Goal: Information Seeking & Learning: Find specific fact

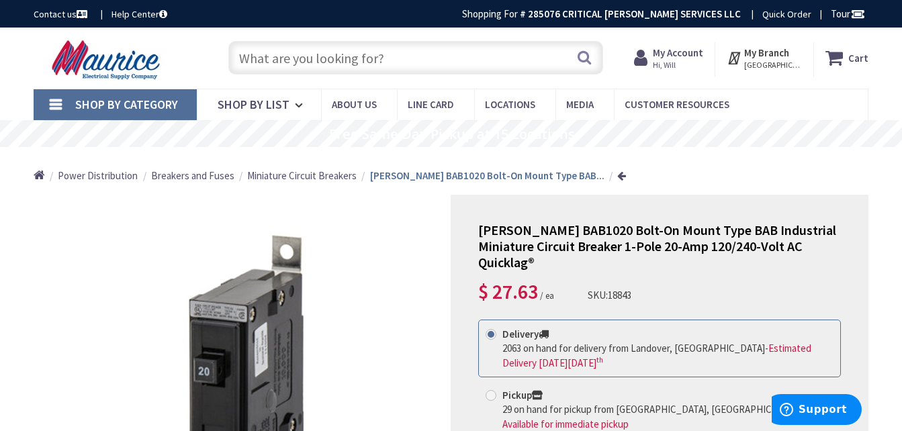
click at [296, 56] on input "text" at bounding box center [415, 58] width 375 height 34
click at [280, 60] on input "text" at bounding box center [415, 58] width 375 height 34
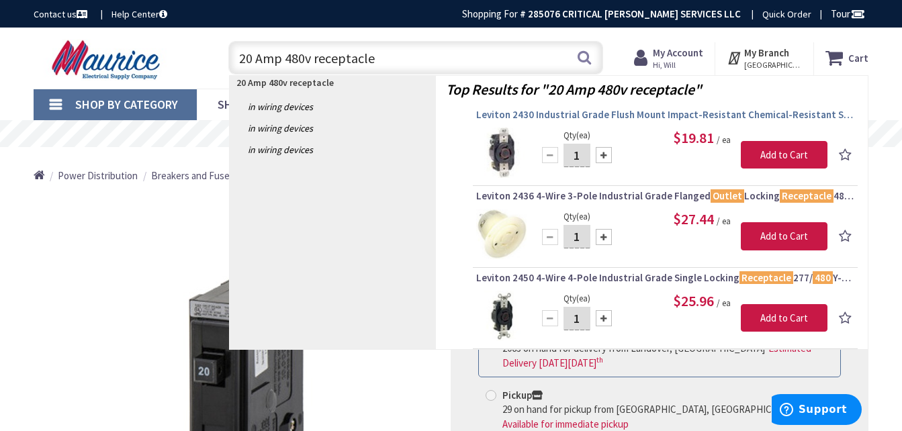
type input "20 Amp 480v receptacle"
click at [549, 114] on span "Leviton 2430 Industrial Grade Flush Mount Impact-Resistant Chemical-Resistant S…" at bounding box center [665, 114] width 378 height 13
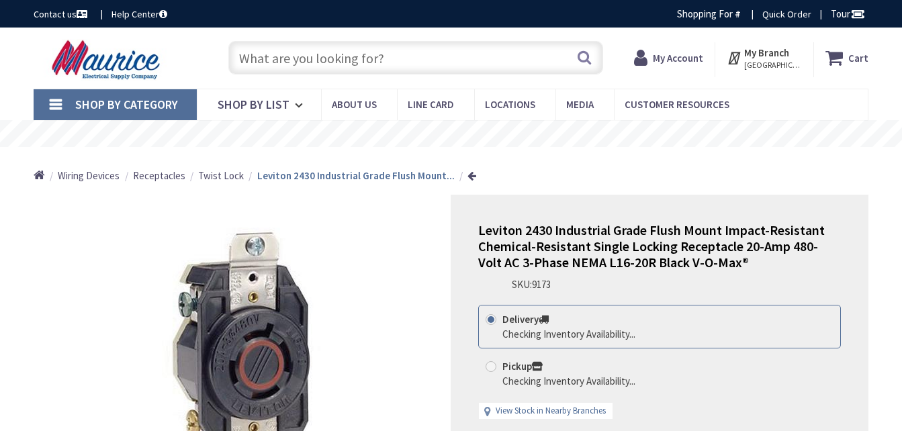
type input "[GEOGRAPHIC_DATA][US_STATE], [GEOGRAPHIC_DATA]"
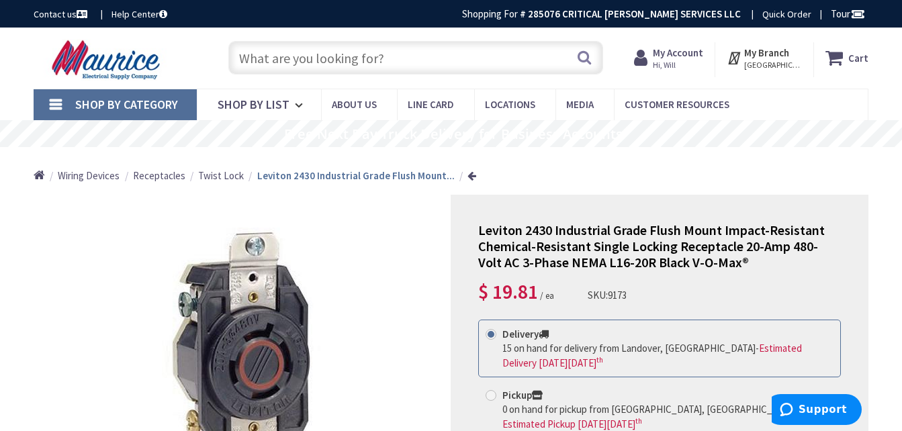
click at [323, 56] on input "text" at bounding box center [415, 58] width 375 height 34
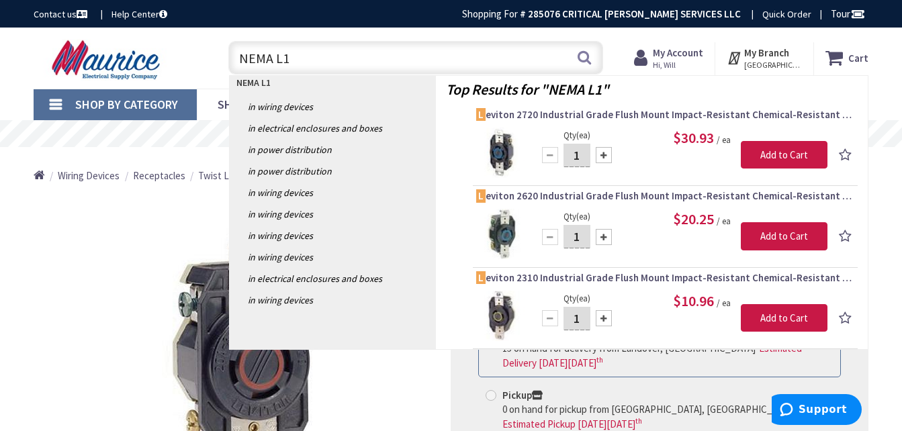
type input "NEMA L16"
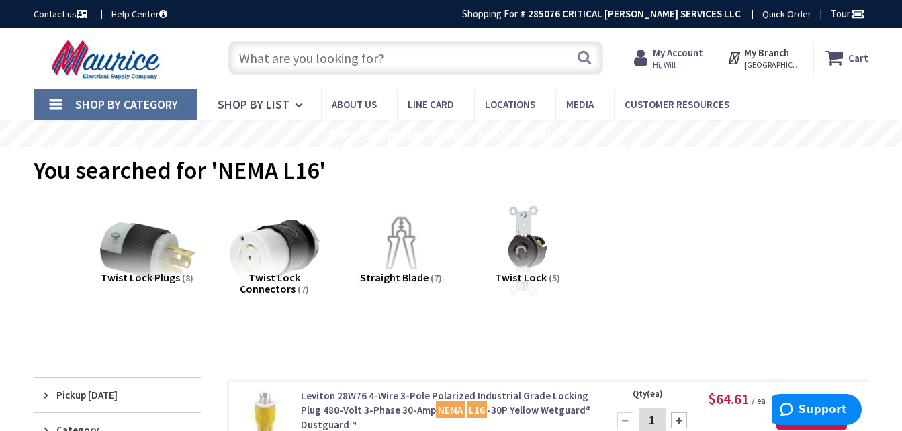
click at [346, 57] on input "text" at bounding box center [415, 58] width 375 height 34
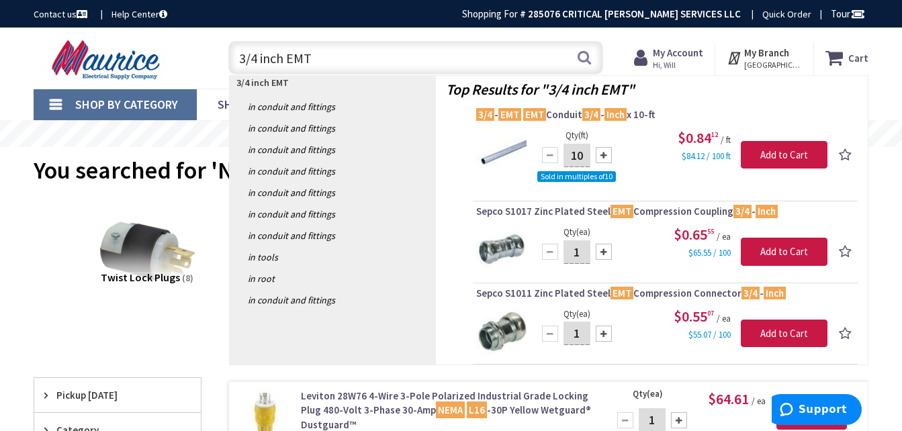
type input "3/4 inch EMT"
click at [588, 55] on button "Search" at bounding box center [584, 57] width 17 height 30
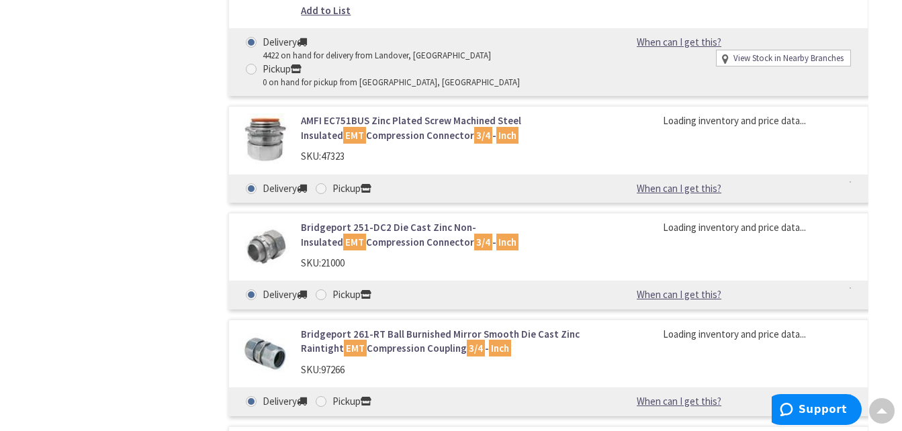
scroll to position [3359, 0]
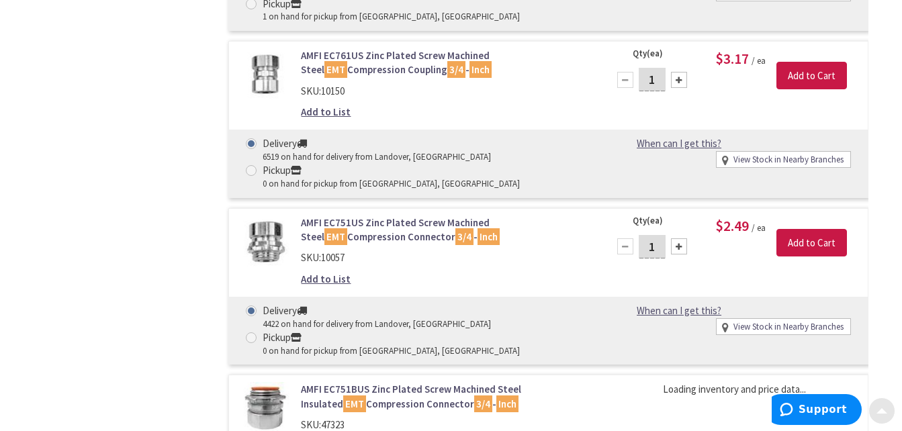
click at [885, 412] on span at bounding box center [882, 408] width 11 height 11
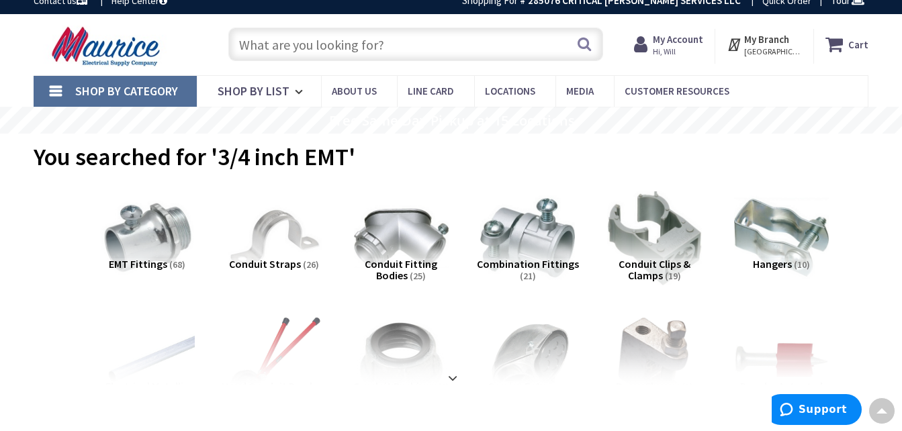
scroll to position [0, 0]
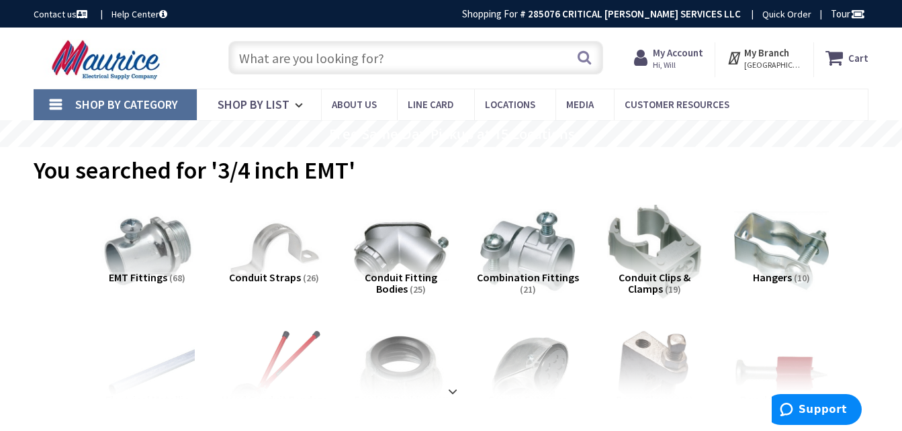
click at [273, 58] on input "text" at bounding box center [415, 58] width 375 height 34
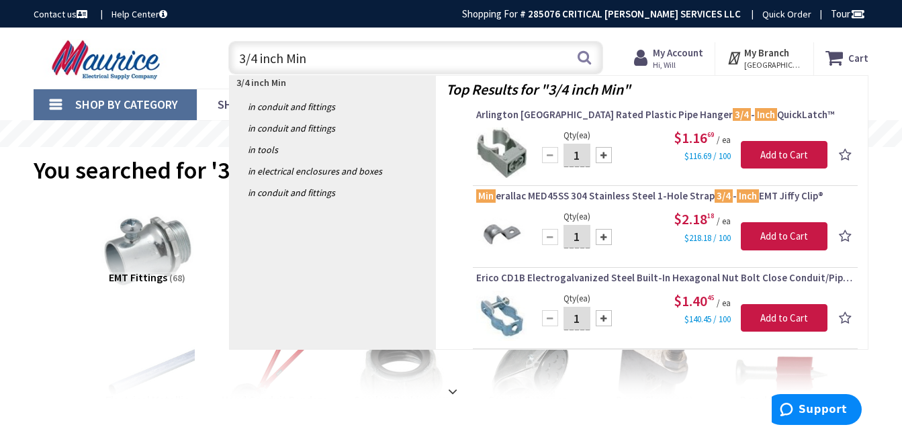
drag, startPoint x: 314, startPoint y: 53, endPoint x: 216, endPoint y: 62, distance: 99.2
click at [216, 62] on div "3/4 inch Min 3/4 inch Min Search" at bounding box center [413, 57] width 402 height 43
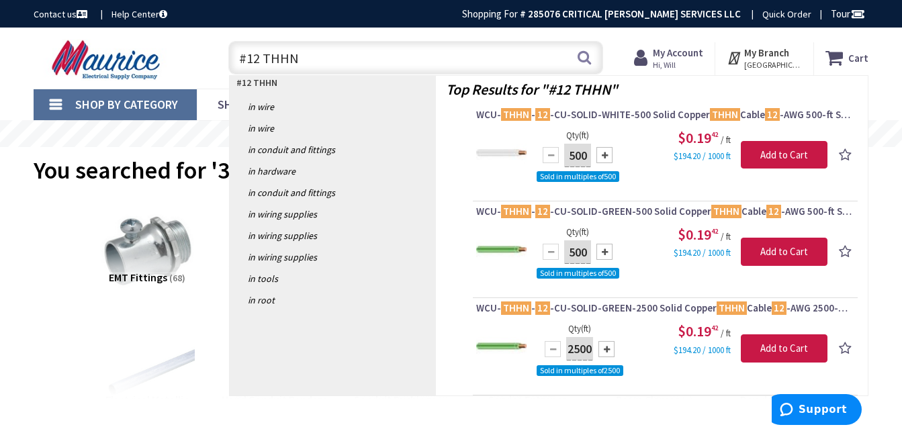
drag, startPoint x: 308, startPoint y: 58, endPoint x: 218, endPoint y: 56, distance: 90.0
click at [218, 56] on div "#12 THHN #12 THHN Search" at bounding box center [413, 57] width 402 height 43
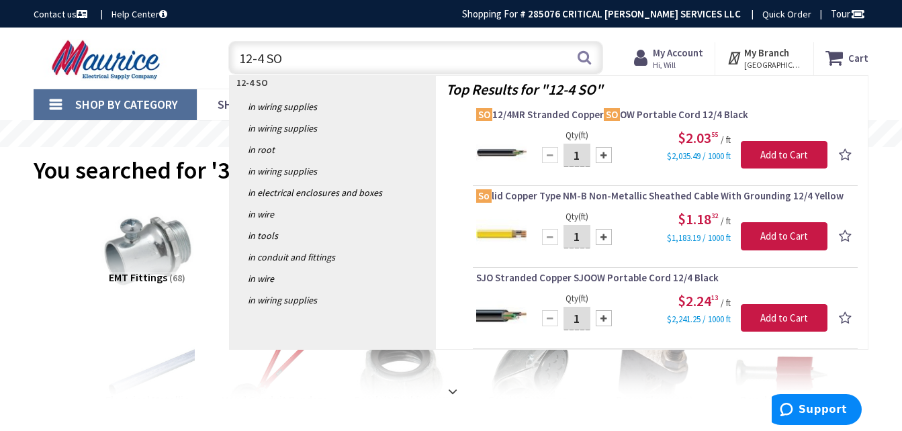
type input "12-4 SO"
drag, startPoint x: 268, startPoint y: 58, endPoint x: 202, endPoint y: 53, distance: 66.0
click at [203, 53] on div "Toggle Nav 12-4 SO 12-4 SO Search Cart My Cart Close" at bounding box center [451, 58] width 855 height 45
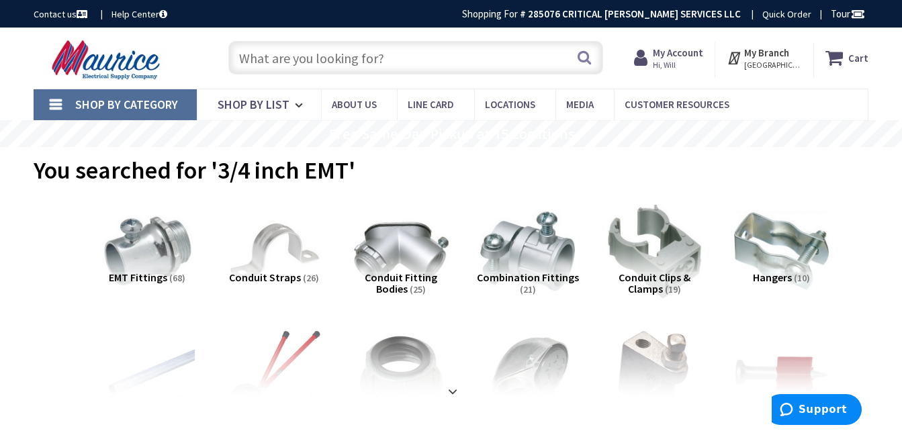
click at [326, 50] on input "text" at bounding box center [415, 58] width 375 height 34
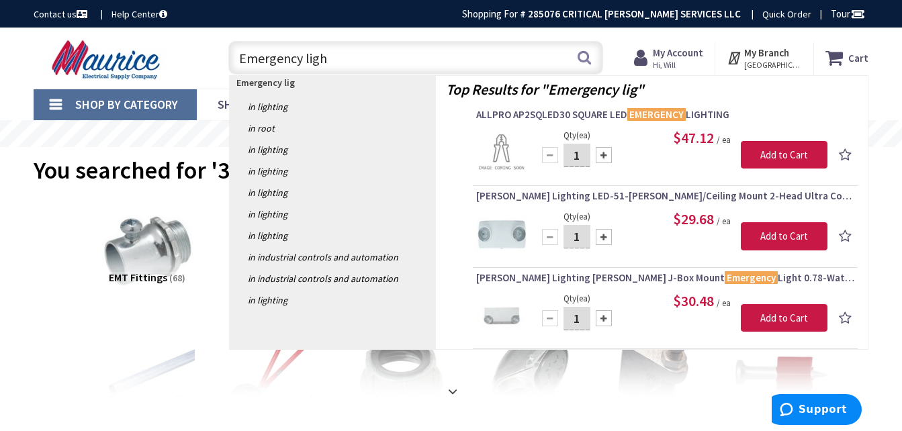
type input "Emergency light"
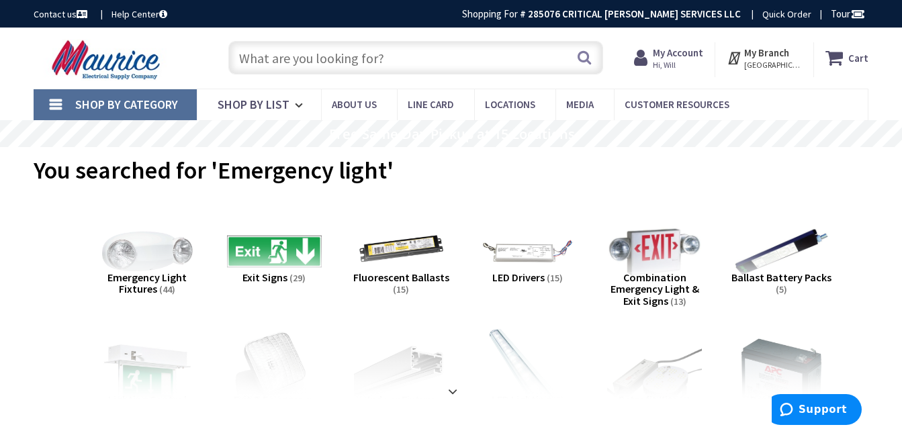
click at [350, 62] on input "text" at bounding box center [415, 58] width 375 height 34
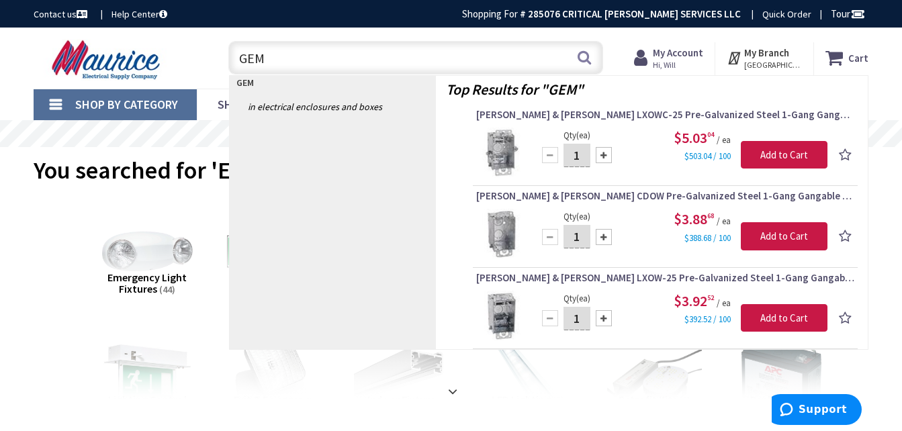
drag, startPoint x: 275, startPoint y: 54, endPoint x: 231, endPoint y: 52, distance: 43.7
click at [232, 52] on input "GEM" at bounding box center [415, 58] width 375 height 34
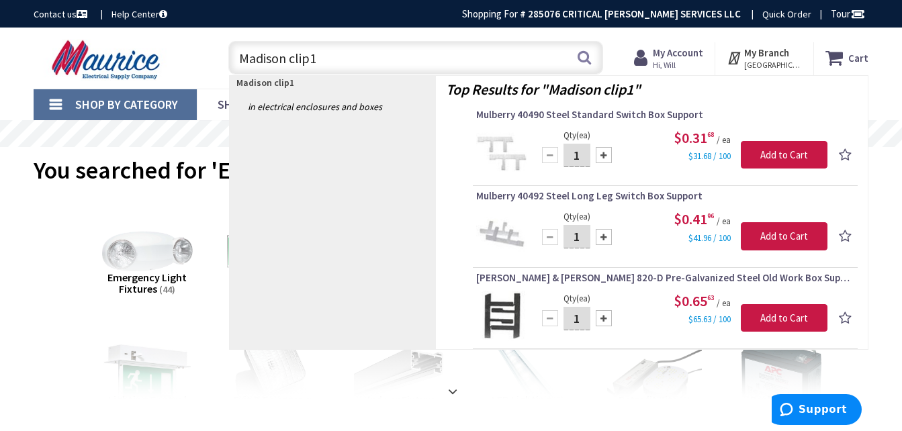
drag, startPoint x: 342, startPoint y: 58, endPoint x: 146, endPoint y: 67, distance: 195.7
click at [146, 67] on div "Toggle Nav Madison clip1 Madison clip1 Search Cart My Cart Close" at bounding box center [451, 58] width 855 height 45
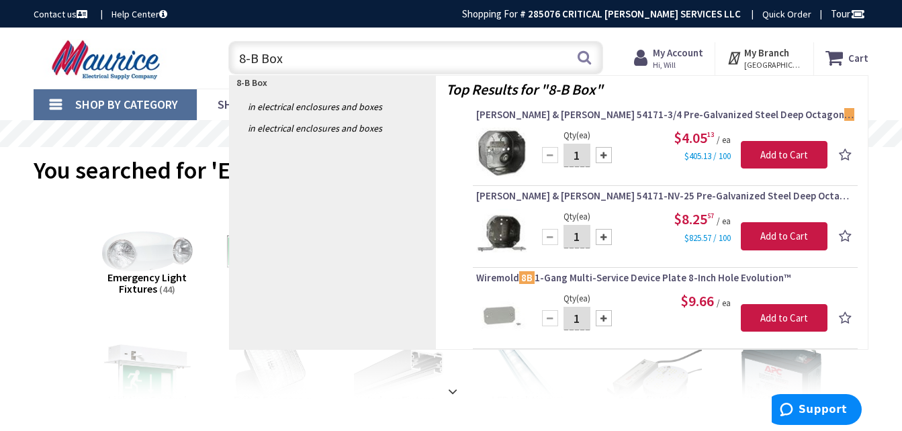
drag, startPoint x: 292, startPoint y: 58, endPoint x: 235, endPoint y: 60, distance: 56.5
click at [235, 60] on input "8-B Box" at bounding box center [415, 58] width 375 height 34
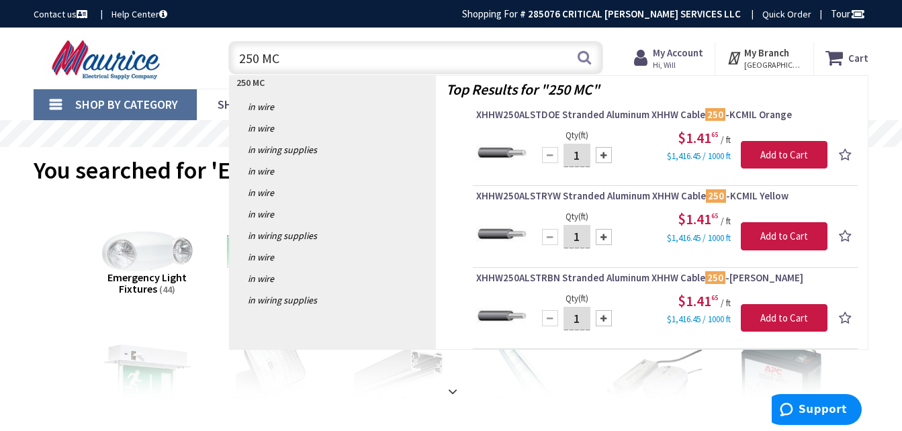
drag, startPoint x: 258, startPoint y: 56, endPoint x: 240, endPoint y: 65, distance: 20.1
click at [240, 65] on input "250 MC" at bounding box center [415, 58] width 375 height 34
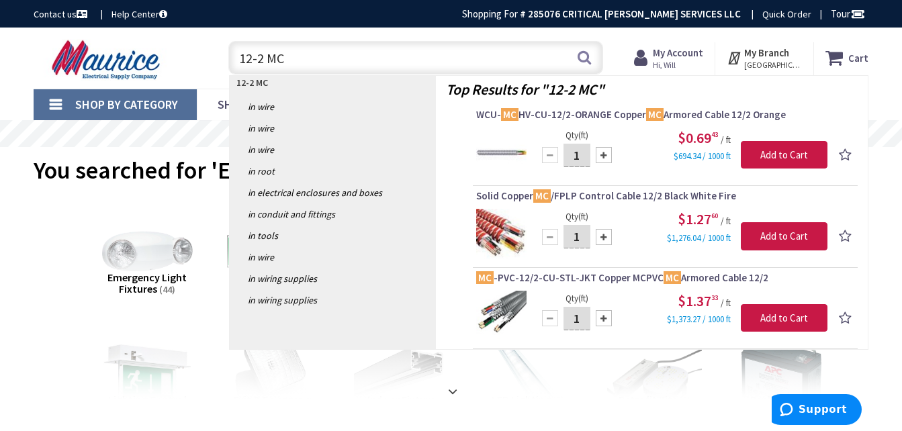
drag, startPoint x: 268, startPoint y: 57, endPoint x: 267, endPoint y: 65, distance: 8.2
click at [268, 57] on input "12-2 MC" at bounding box center [415, 58] width 375 height 34
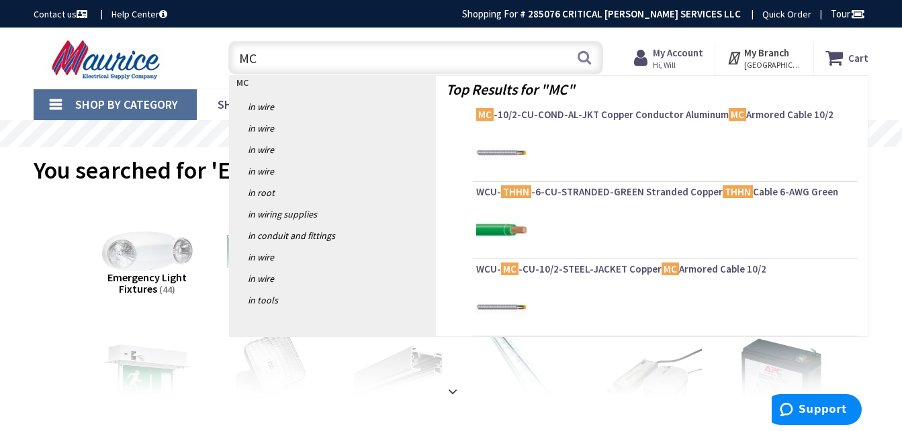
click at [263, 51] on input "MC" at bounding box center [415, 58] width 375 height 34
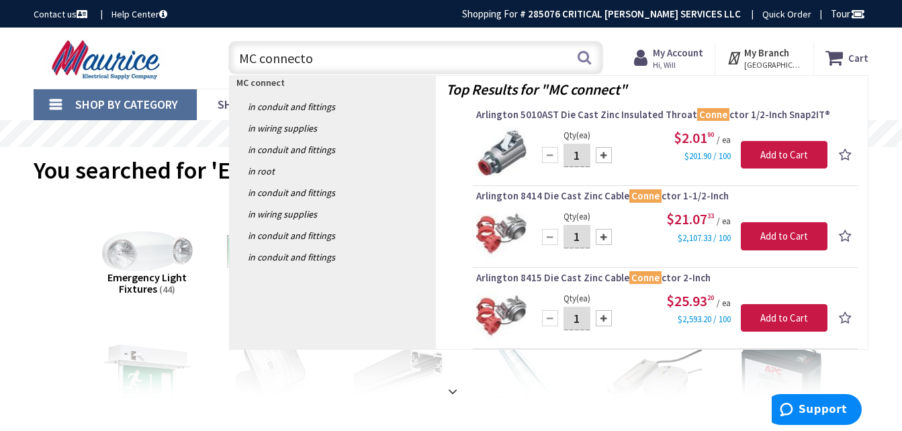
type input "MC connector"
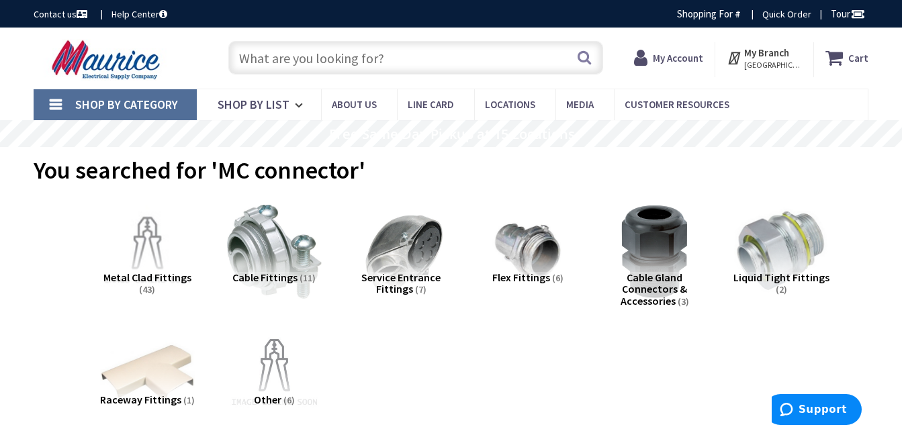
click at [386, 50] on input "text" at bounding box center [415, 58] width 375 height 34
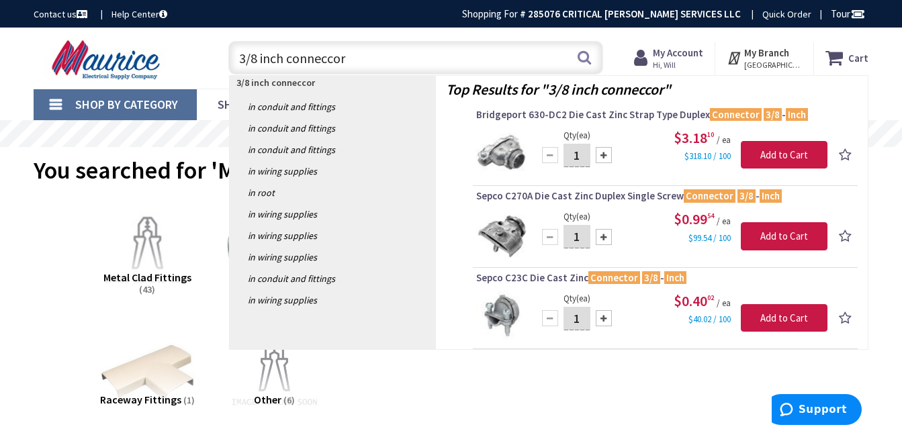
drag, startPoint x: 378, startPoint y: 50, endPoint x: 206, endPoint y: 63, distance: 172.4
click at [206, 63] on div "Toggle Nav 3/8 inch conneccor 3/8 inch conneccor Search Cart My Cart Close" at bounding box center [451, 58] width 855 height 45
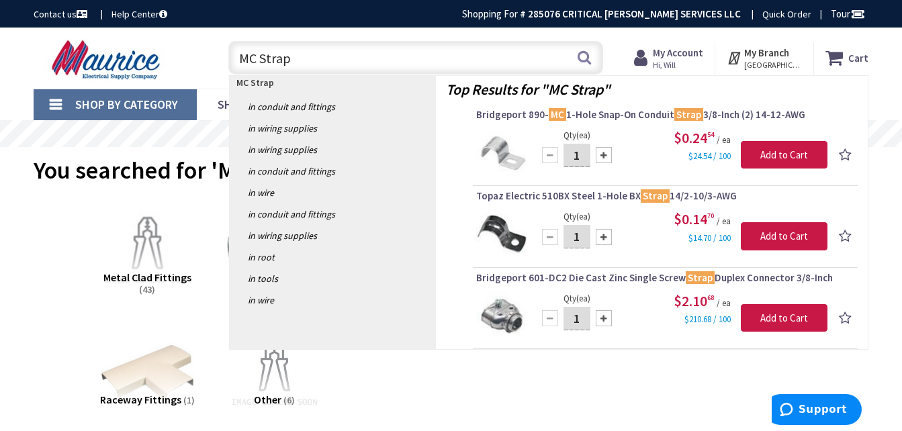
type input "MC Strap"
drag, startPoint x: 318, startPoint y: 69, endPoint x: 168, endPoint y: 68, distance: 149.8
click at [168, 68] on div "Toggle Nav MC Strap MC Strap Search Cart My Cart Close" at bounding box center [451, 58] width 855 height 45
